Goal: Obtain resource: Obtain resource

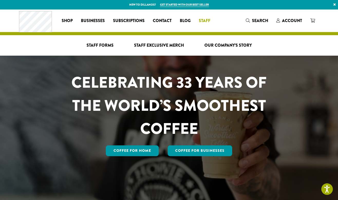
click at [201, 22] on li "Staff Staff Forms Staff Exclusive Merch Our Company’s Story" at bounding box center [205, 21] width 20 height 8
click at [203, 21] on li "Staff Staff Forms Staff Exclusive Merch Our Company’s Story" at bounding box center [205, 21] width 20 height 8
click at [110, 44] on span "Staff Forms" at bounding box center [100, 45] width 27 height 6
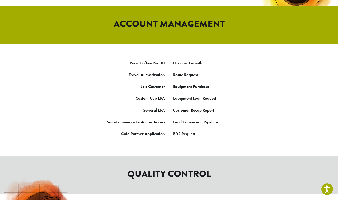
scroll to position [271, 0]
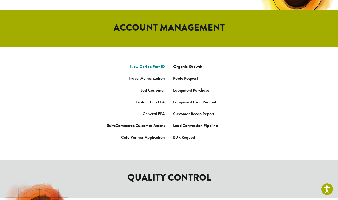
click at [156, 64] on link "New Coffee Part ID" at bounding box center [147, 66] width 35 height 5
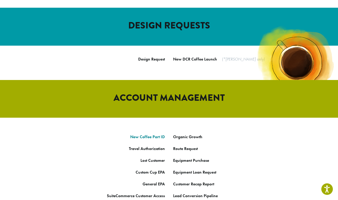
scroll to position [201, 0]
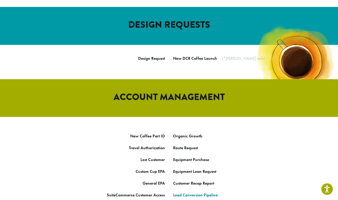
click at [200, 193] on link "Lead Conversion Pipeline" at bounding box center [195, 195] width 45 height 5
